Goal: Information Seeking & Learning: Learn about a topic

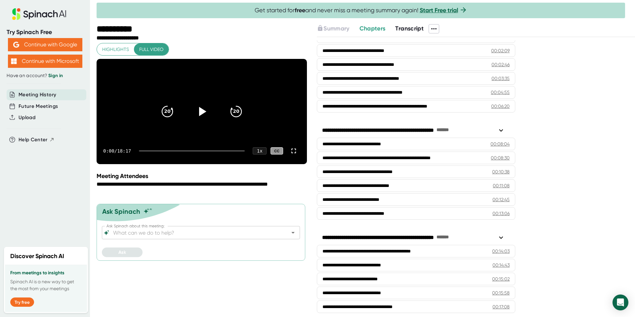
scroll to position [61, 0]
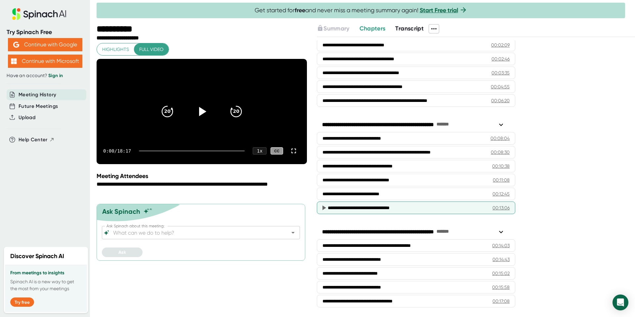
click at [388, 210] on div "**********" at bounding box center [405, 207] width 154 height 7
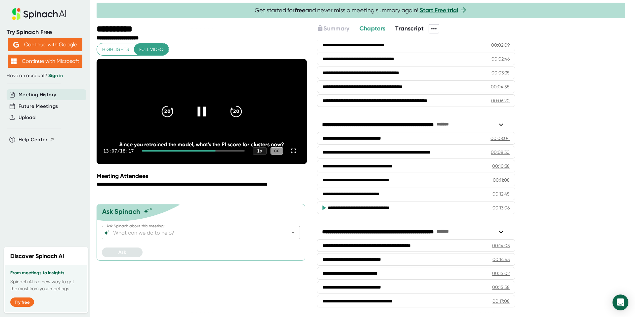
click at [197, 114] on icon at bounding box center [201, 111] width 17 height 17
click at [202, 120] on icon at bounding box center [201, 111] width 17 height 17
click at [202, 117] on icon at bounding box center [201, 111] width 17 height 17
click at [202, 116] on icon at bounding box center [203, 111] width 8 height 10
click at [197, 120] on icon at bounding box center [201, 111] width 17 height 17
